Goal: Transaction & Acquisition: Subscribe to service/newsletter

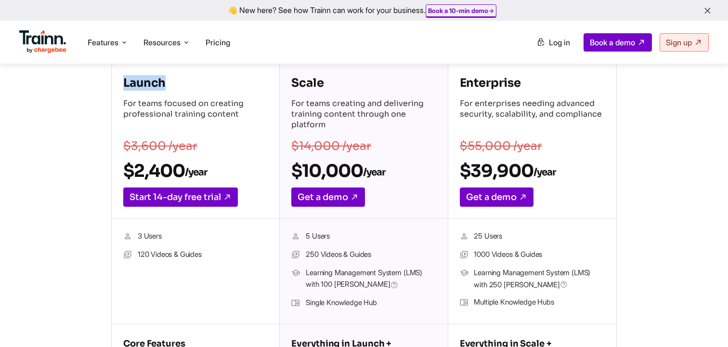
drag, startPoint x: 122, startPoint y: 83, endPoint x: 195, endPoint y: 91, distance: 73.1
click at [195, 90] on div "Launch For teams focused on creating professional training content $3,600 /year…" at bounding box center [196, 141] width 168 height 155
drag, startPoint x: 122, startPoint y: 172, endPoint x: 220, endPoint y: 175, distance: 98.3
click at [222, 175] on div "Launch For teams focused on creating professional training content $3,600 /year…" at bounding box center [196, 141] width 168 height 155
click at [188, 171] on sub "/year" at bounding box center [196, 172] width 22 height 12
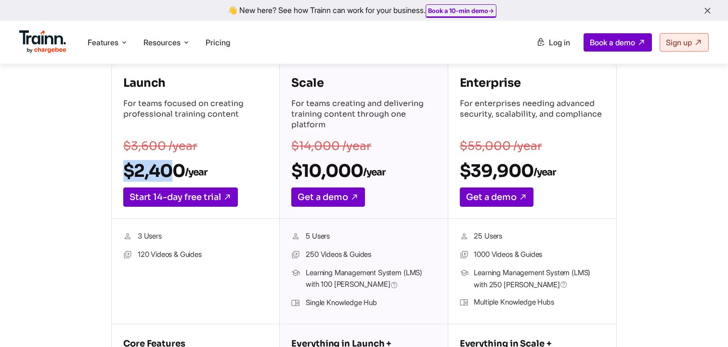
drag, startPoint x: 121, startPoint y: 166, endPoint x: 179, endPoint y: 166, distance: 57.3
click at [179, 166] on div "Launch For teams focused on creating professional training content $3,600 /year…" at bounding box center [196, 141] width 168 height 155
click at [168, 168] on h2 "$2,400 /year" at bounding box center [195, 171] width 144 height 22
drag, startPoint x: 306, startPoint y: 304, endPoint x: 401, endPoint y: 305, distance: 95.4
click at [402, 304] on li "Single Knowledge Hub" at bounding box center [363, 303] width 144 height 13
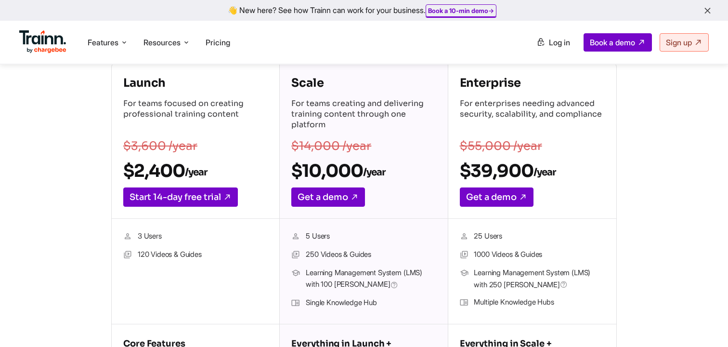
click at [340, 303] on li "Single Knowledge Hub" at bounding box center [363, 303] width 144 height 13
drag, startPoint x: 308, startPoint y: 256, endPoint x: 357, endPoint y: 256, distance: 49.1
click at [357, 256] on li "250 Videos & Guides" at bounding box center [363, 255] width 144 height 13
click at [344, 255] on li "250 Videos & Guides" at bounding box center [363, 255] width 144 height 13
drag, startPoint x: 302, startPoint y: 172, endPoint x: 372, endPoint y: 175, distance: 70.8
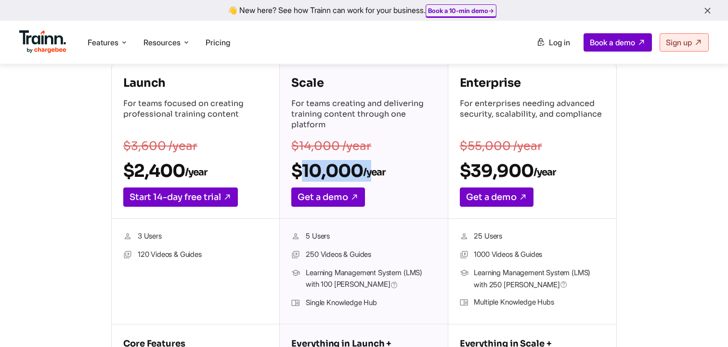
click at [372, 174] on h2 "$10,000 /year" at bounding box center [363, 171] width 144 height 22
click at [337, 176] on h2 "$10,000 /year" at bounding box center [363, 171] width 144 height 22
drag, startPoint x: 282, startPoint y: 173, endPoint x: 400, endPoint y: 171, distance: 118.0
click at [400, 171] on div "Scale For teams creating and delivering training content through one platform $…" at bounding box center [364, 141] width 168 height 155
click at [337, 171] on h2 "$10,000 /year" at bounding box center [363, 171] width 144 height 22
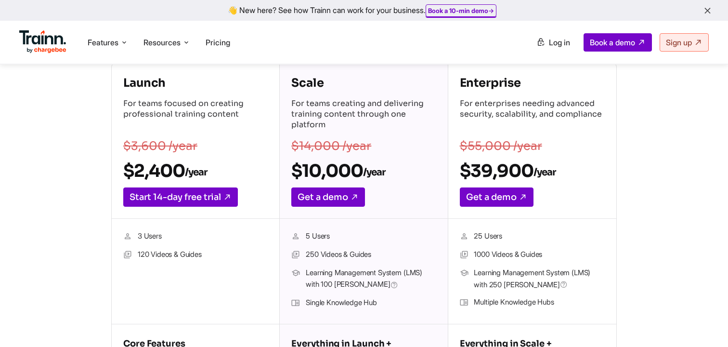
click at [329, 276] on span "Learning Management System (LMS) with 100 [PERSON_NAME]" at bounding box center [371, 279] width 130 height 24
drag, startPoint x: 306, startPoint y: 272, endPoint x: 362, endPoint y: 282, distance: 56.9
click at [361, 282] on span "Learning Management System (LMS) with 100 [PERSON_NAME]" at bounding box center [371, 279] width 130 height 24
click at [342, 284] on span "Learning Management System (LMS) with 100 [PERSON_NAME]" at bounding box center [371, 279] width 130 height 24
click at [314, 274] on span "Learning Management System (LMS) with 100 [PERSON_NAME]" at bounding box center [371, 279] width 130 height 24
